Goal: Book appointment/travel/reservation

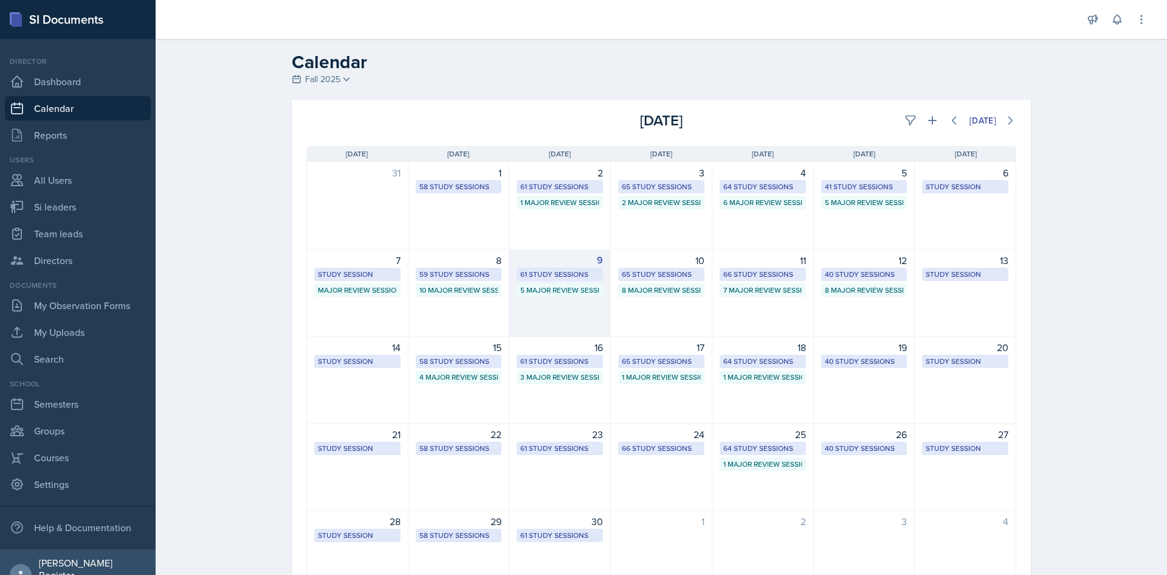
click at [559, 260] on div "61 Study Sessions" at bounding box center [559, 274] width 79 height 11
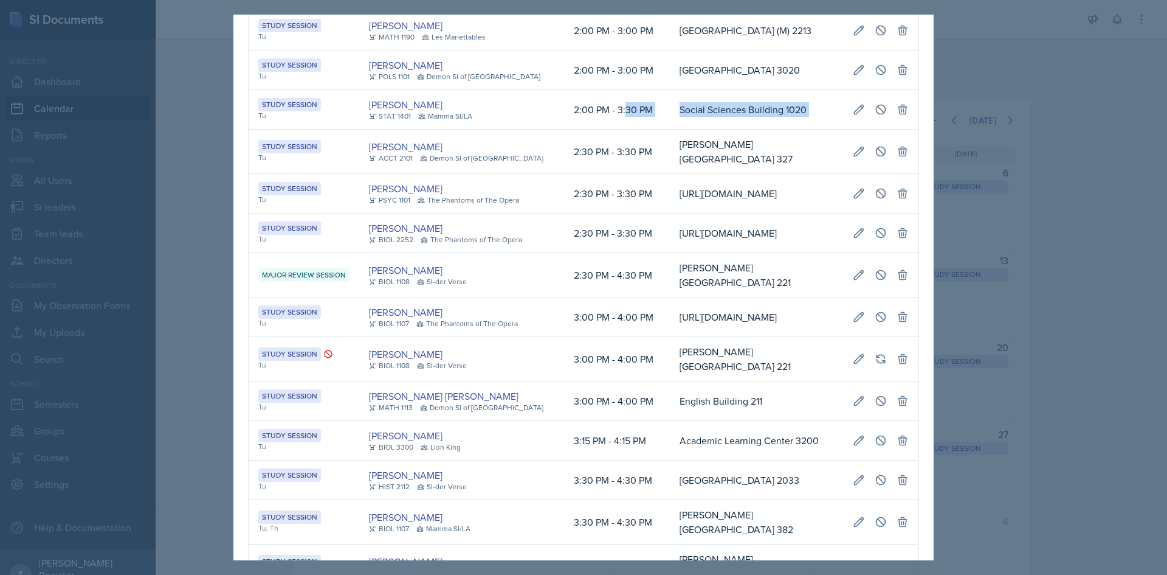
scroll to position [0, 276]
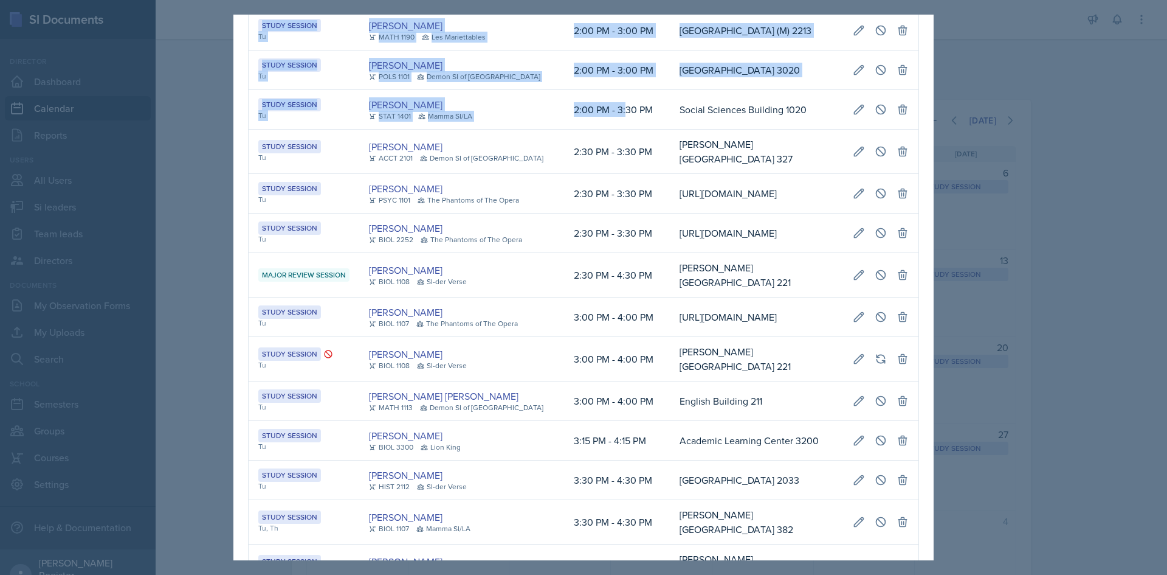
drag, startPoint x: 601, startPoint y: 242, endPoint x: 919, endPoint y: 250, distance: 318.1
click at [582, 250] on div "[DATE] Event User Time Location Study Session Tu [PERSON_NAME] MATH 1111 [GEOGR…" at bounding box center [583, 416] width 700 height 2748
click at [582, 116] on icon at bounding box center [859, 109] width 12 height 12
select select "2"
select select "0"
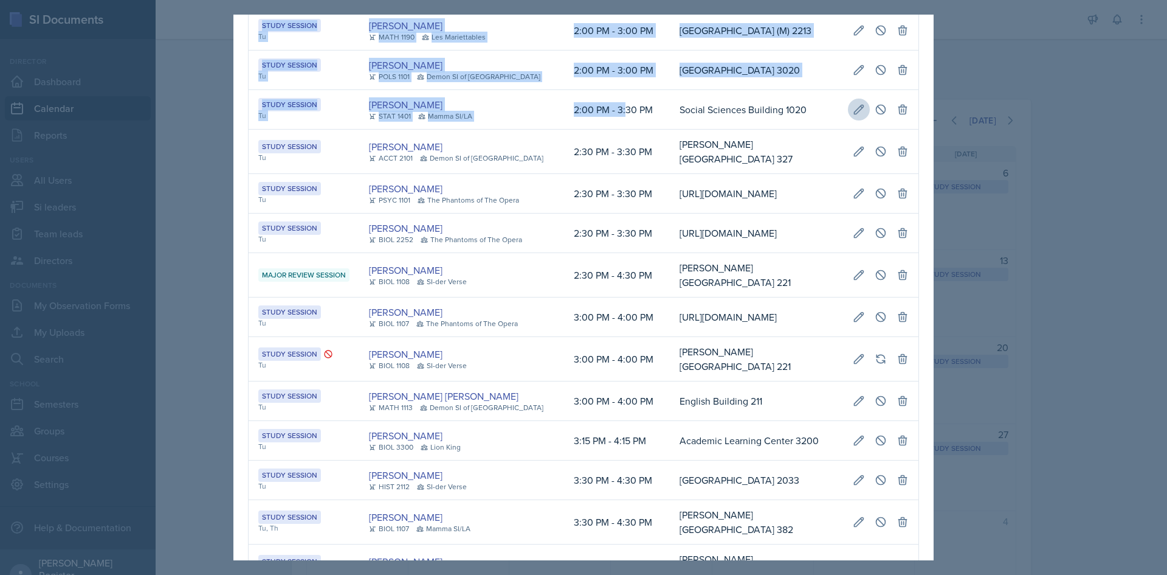
select select "PM"
select select "3"
select select "30"
select select "PM"
type input "Social Sciences Building 1020"
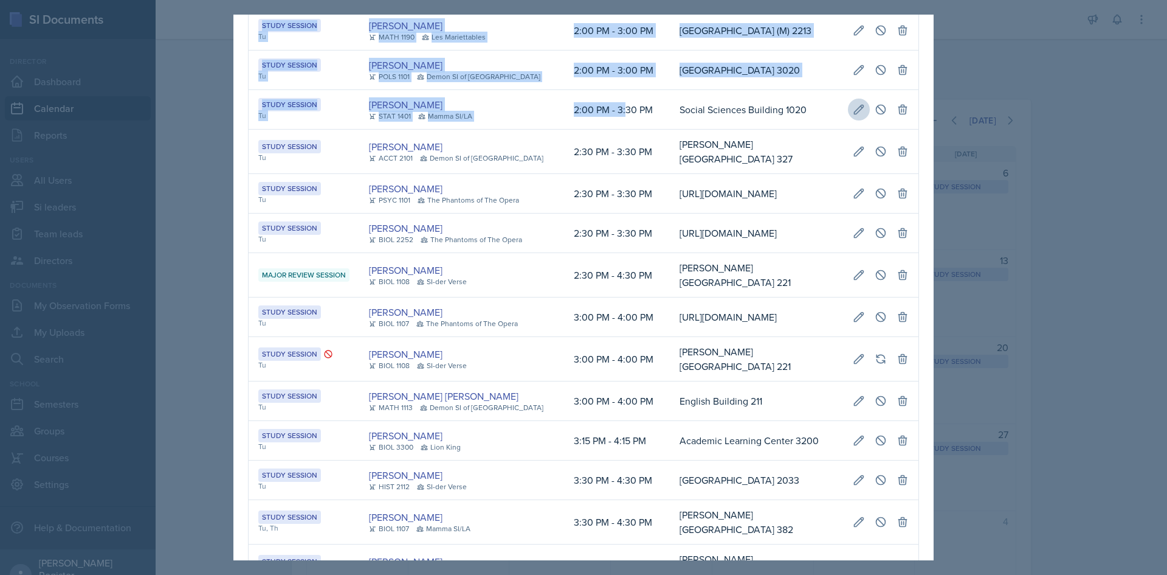
select select "d66089cd-5ee7-4f89-a345-f1bdd1643066"
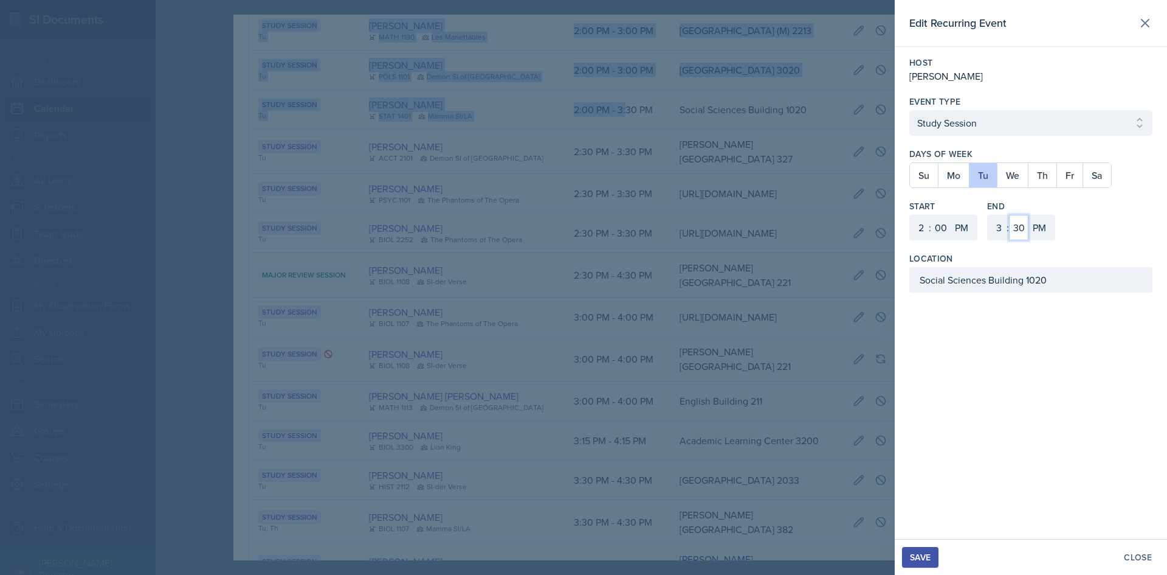
click at [582, 233] on select "00 05 10 15 20 25 30 35 40 45 50 55" at bounding box center [1018, 228] width 19 height 26
select select "0"
click at [582, 215] on select "00 05 10 15 20 25 30 35 40 45 50 55" at bounding box center [1018, 228] width 19 height 26
click at [582, 260] on div "Save" at bounding box center [920, 557] width 21 height 10
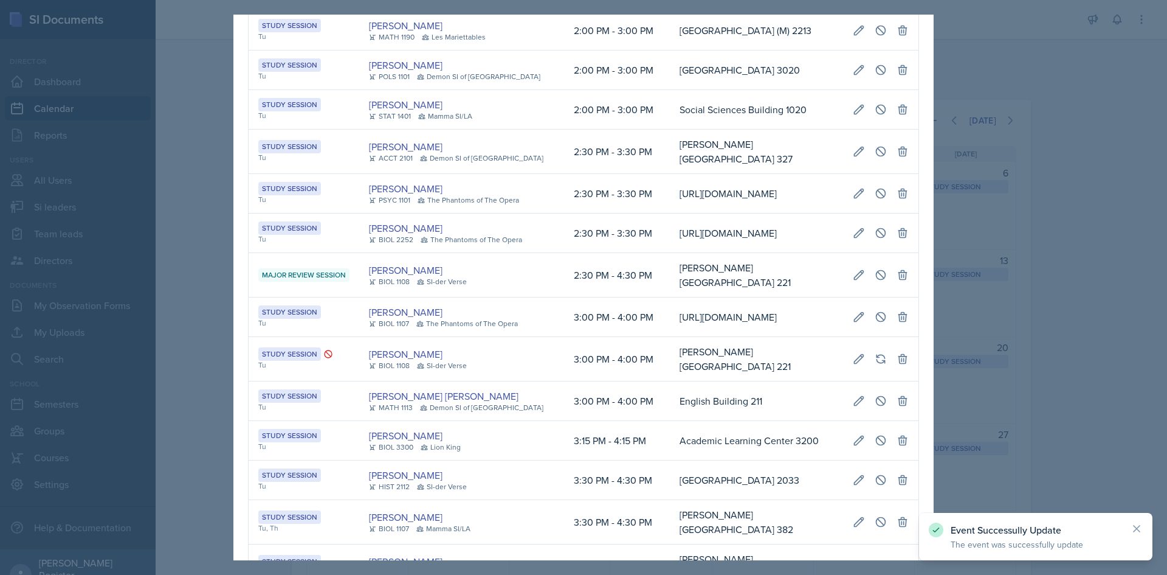
click at [582, 202] on div at bounding box center [583, 287] width 1167 height 575
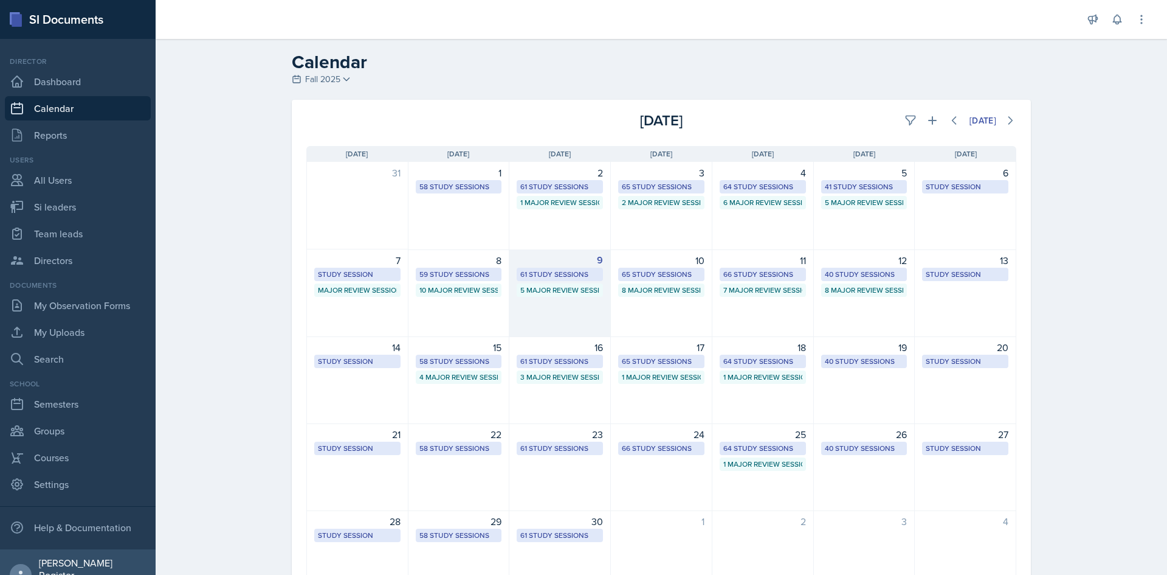
click at [562, 260] on div "5 Major Review Sessions" at bounding box center [560, 289] width 86 height 13
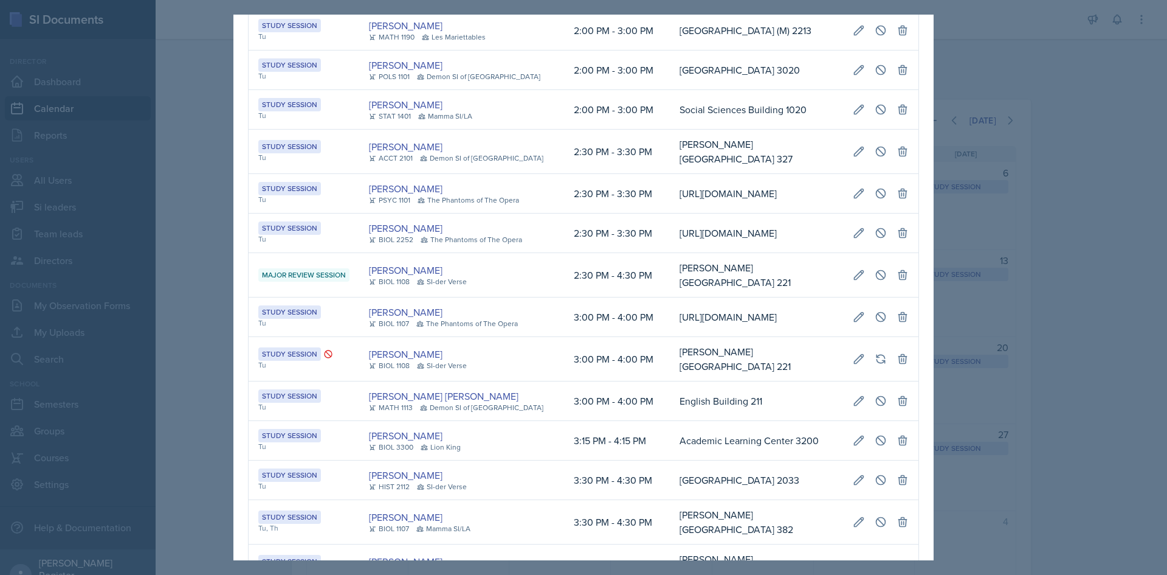
scroll to position [0, 0]
click at [582, 142] on div at bounding box center [583, 287] width 1167 height 575
